Goal: Information Seeking & Learning: Learn about a topic

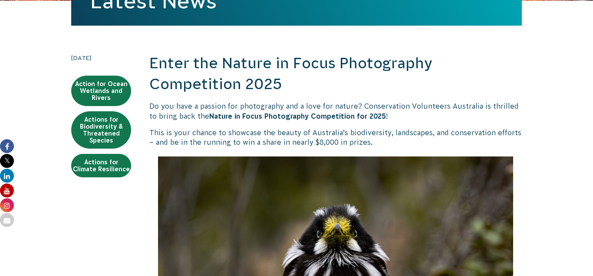
scroll to position [177, 0]
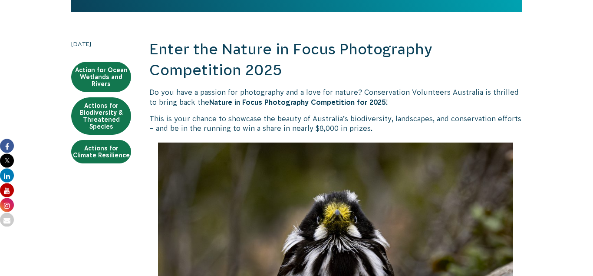
click at [198, 122] on p "This is your chance to showcase the beauty of Australia’s biodiversity, landsca…" at bounding box center [335, 124] width 372 height 20
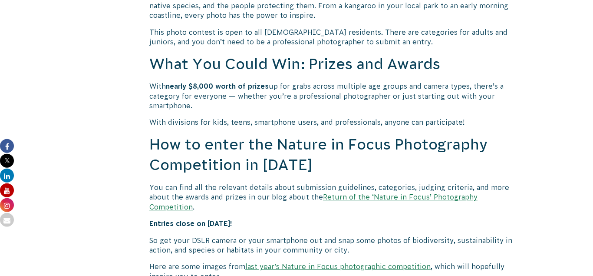
scroll to position [681, 0]
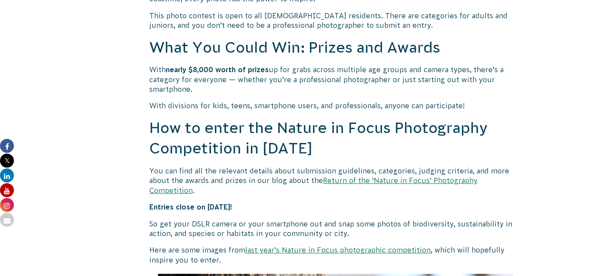
click at [360, 182] on link "Return of the ‘Nature in Focus’ Photography Competition" at bounding box center [313, 184] width 328 height 17
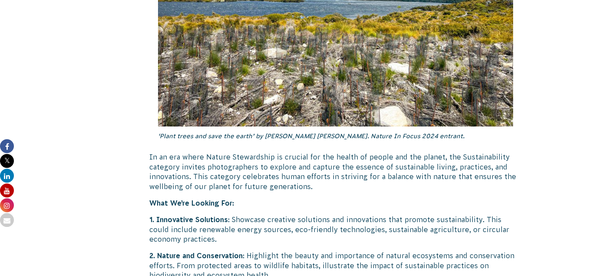
scroll to position [2154, 0]
click at [180, 151] on p "In an era where Nature Stewardship is crucial for the health of people and the …" at bounding box center [335, 170] width 372 height 39
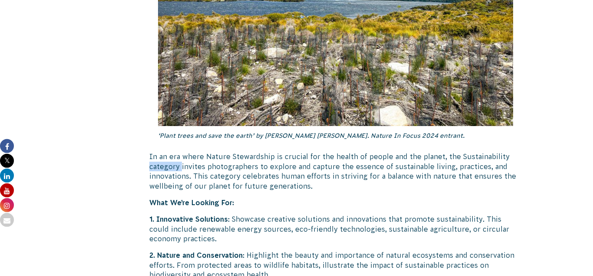
click at [180, 151] on p "In an era where Nature Stewardship is crucial for the health of people and the …" at bounding box center [335, 170] width 372 height 39
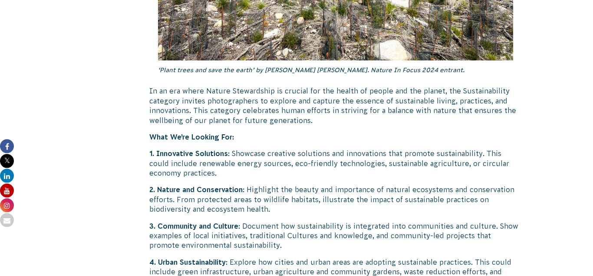
click at [180, 148] on p "1. Innovative Solutions : Showcase creative solutions and innovations that prom…" at bounding box center [335, 162] width 372 height 29
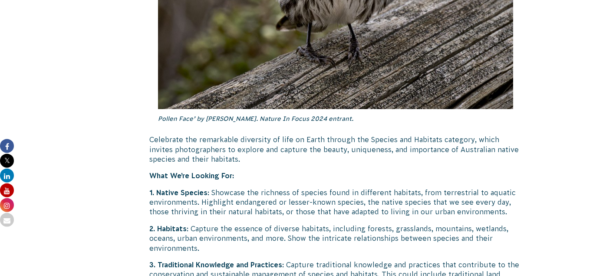
scroll to position [2822, 0]
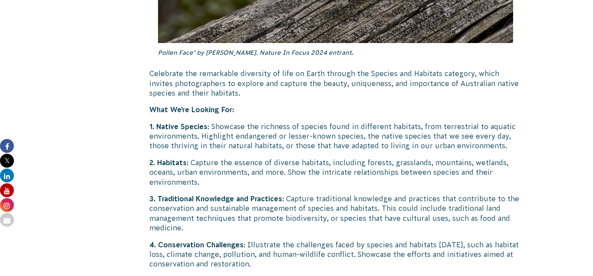
click at [175, 122] on p "1. Native Species : Showcase the richness of species found in different habitat…" at bounding box center [335, 136] width 372 height 29
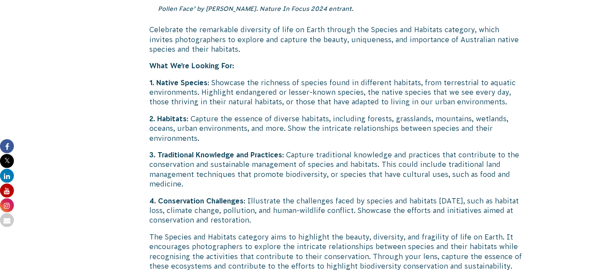
click at [175, 114] on p "2. Habitats : Capture the essence of diverse habitats, including forests, grass…" at bounding box center [335, 128] width 372 height 29
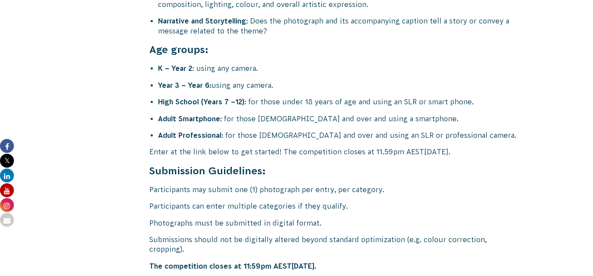
scroll to position [3464, 0]
click at [170, 114] on li "Adult Smartphone : for those [DEMOGRAPHIC_DATA] and over and using a smartphone." at bounding box center [340, 119] width 364 height 10
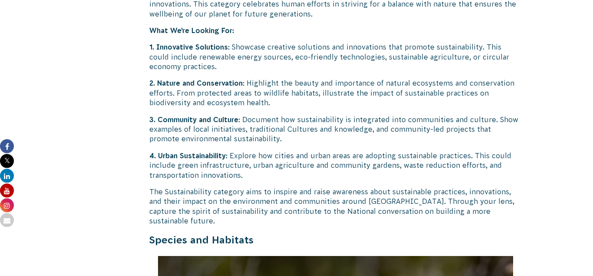
scroll to position [2327, 0]
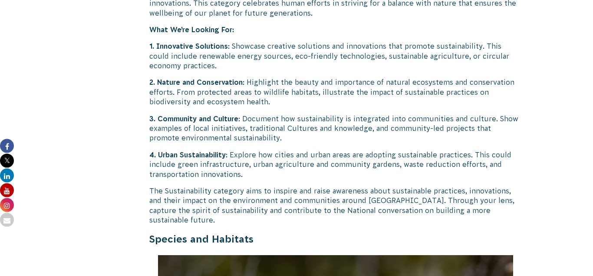
click at [232, 114] on p "3. Community and Culture : Document how sustainability is integrated into commu…" at bounding box center [335, 128] width 372 height 29
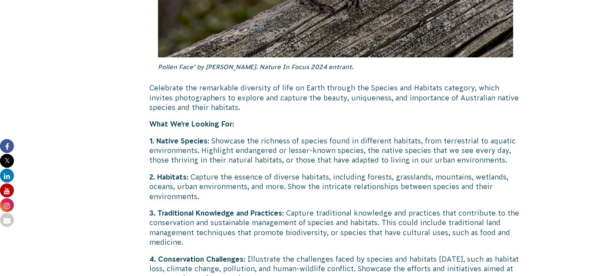
scroll to position [2826, 0]
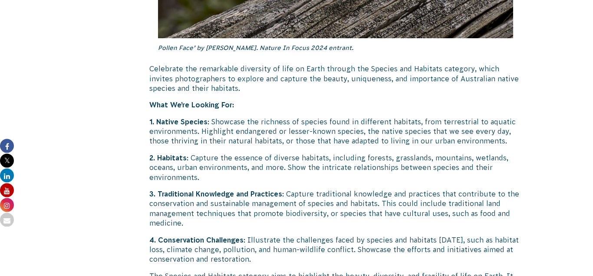
click at [232, 117] on p "1. Native Species : Showcase the richness of species found in different habitat…" at bounding box center [335, 131] width 372 height 29
click at [212, 117] on p "1. Native Species : Showcase the richness of species found in different habitat…" at bounding box center [335, 131] width 372 height 29
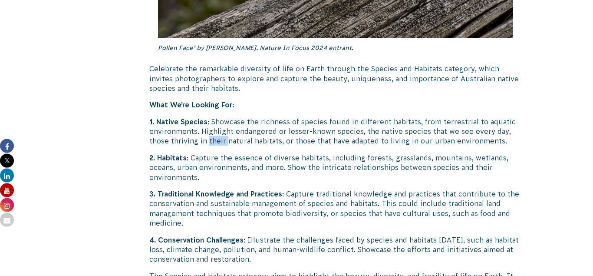
click at [212, 117] on p "1. Native Species : Showcase the richness of species found in different habitat…" at bounding box center [335, 131] width 372 height 29
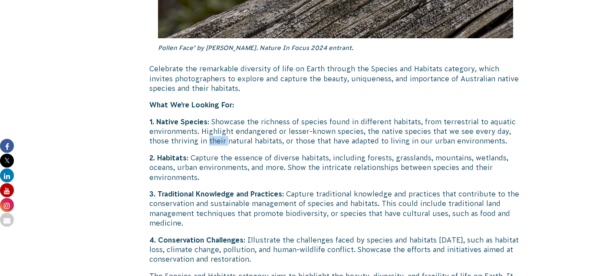
click at [212, 117] on p "1. Native Species : Showcase the richness of species found in different habitat…" at bounding box center [335, 131] width 372 height 29
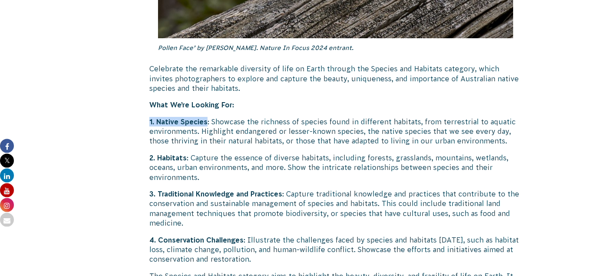
click at [212, 117] on p "1. Native Species : Showcase the richness of species found in different habitat…" at bounding box center [335, 131] width 372 height 29
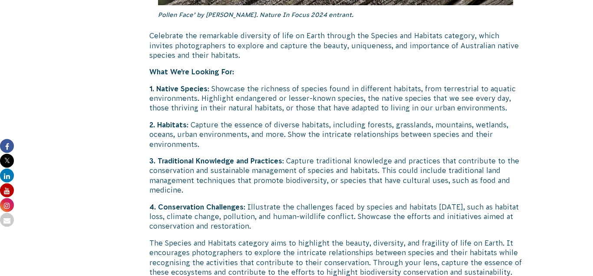
click at [212, 120] on p "2. Habitats : Capture the essence of diverse habitats, including forests, grass…" at bounding box center [335, 134] width 372 height 29
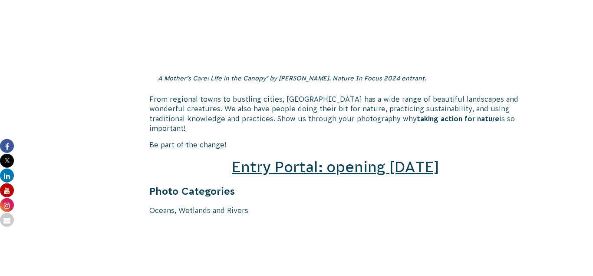
scroll to position [1187, 0]
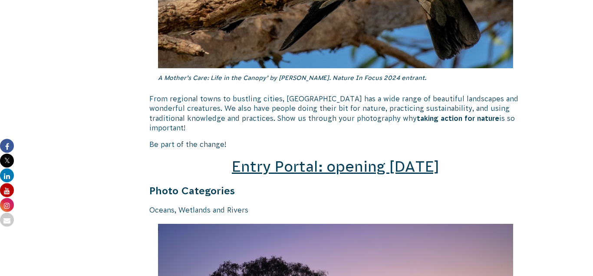
click at [262, 159] on span "Entry Portal: opening [DATE]" at bounding box center [335, 166] width 207 height 16
